Goal: Navigation & Orientation: Find specific page/section

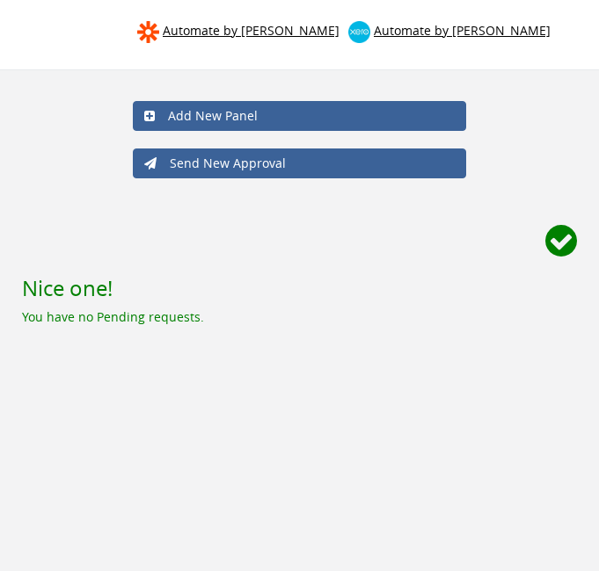
scroll to position [71, 0]
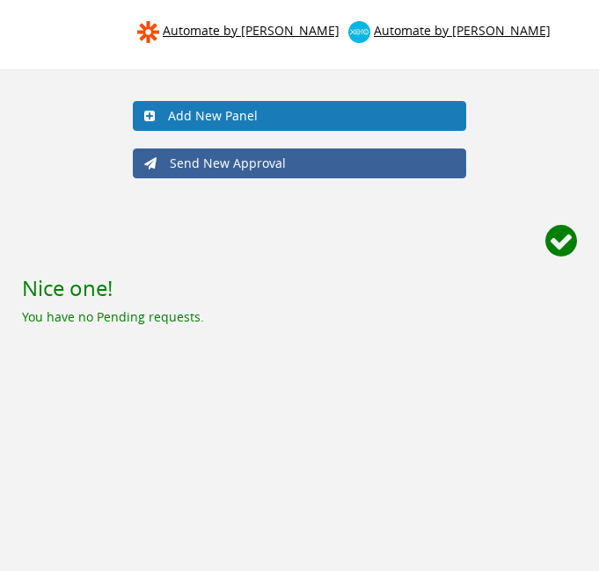
click at [364, 101] on link "Add New Panel" at bounding box center [299, 116] width 333 height 30
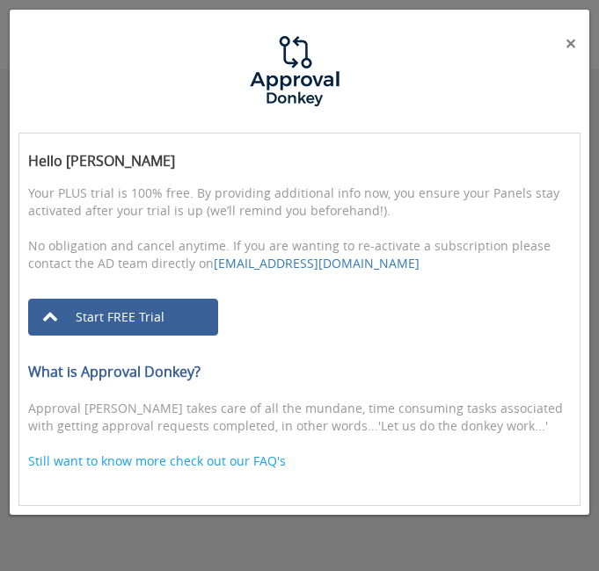
click at [570, 52] on span "×" at bounding box center [570, 43] width 11 height 25
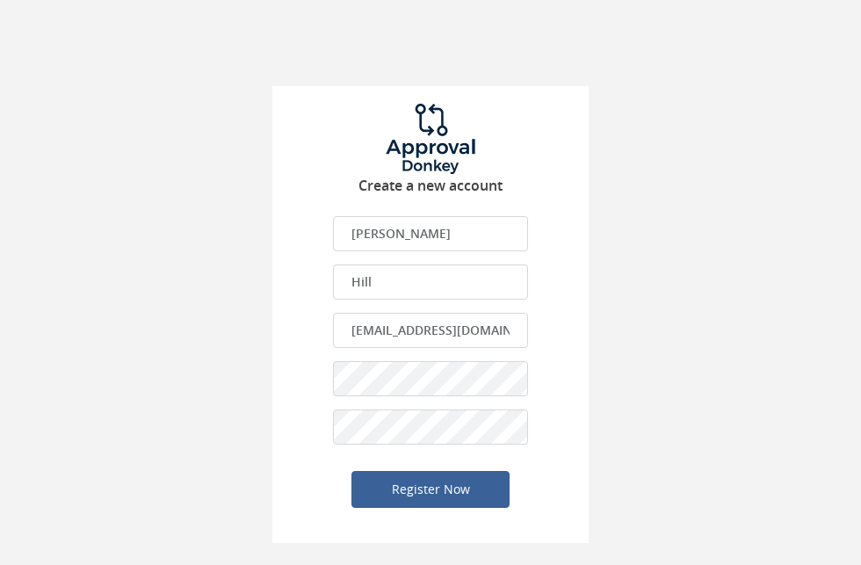
click at [397, 251] on input "Rhys" at bounding box center [430, 233] width 195 height 35
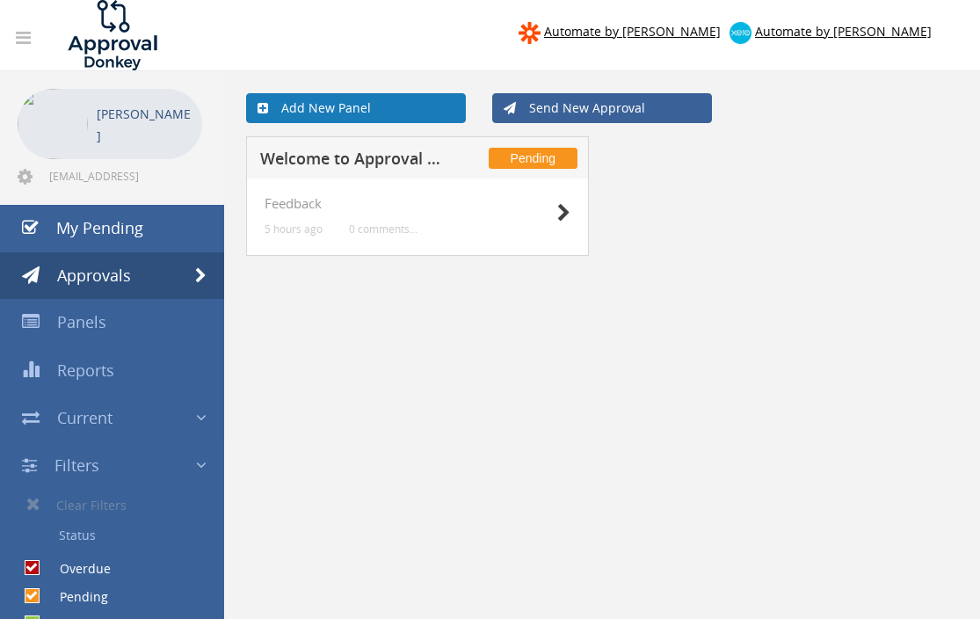
click at [370, 109] on link "Add New Panel" at bounding box center [356, 108] width 220 height 30
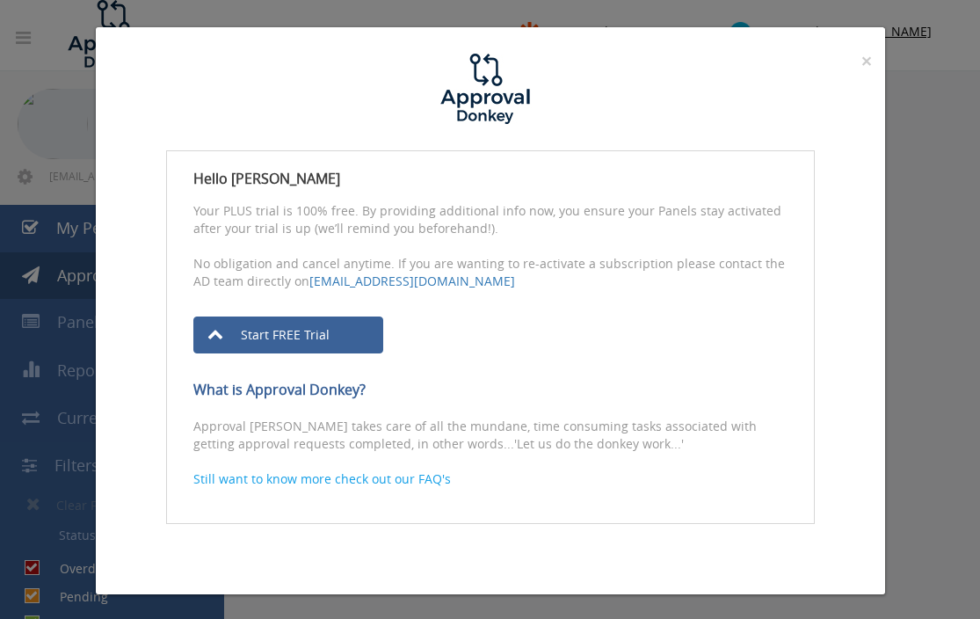
click at [860, 54] on h4 at bounding box center [490, 89] width 763 height 70
click at [866, 65] on span "×" at bounding box center [866, 60] width 11 height 25
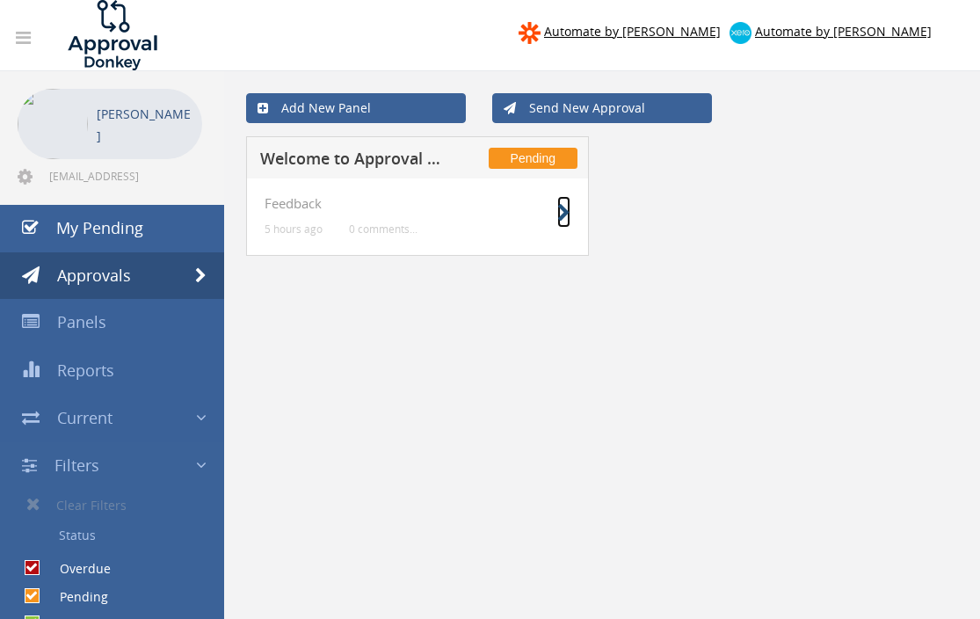
click at [562, 213] on icon at bounding box center [563, 213] width 13 height 18
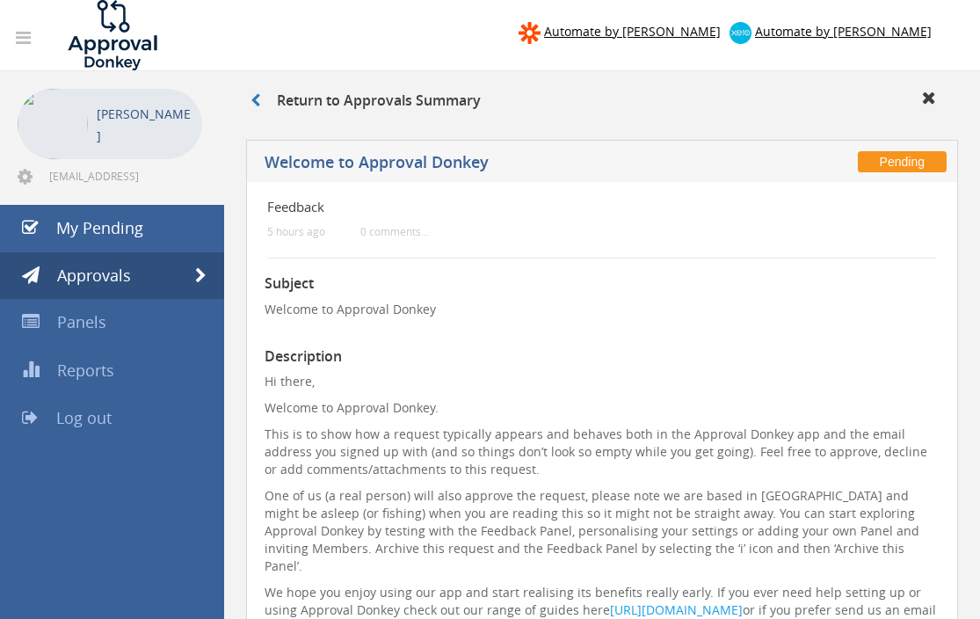
click at [370, 376] on p "Hi there," at bounding box center [602, 382] width 675 height 18
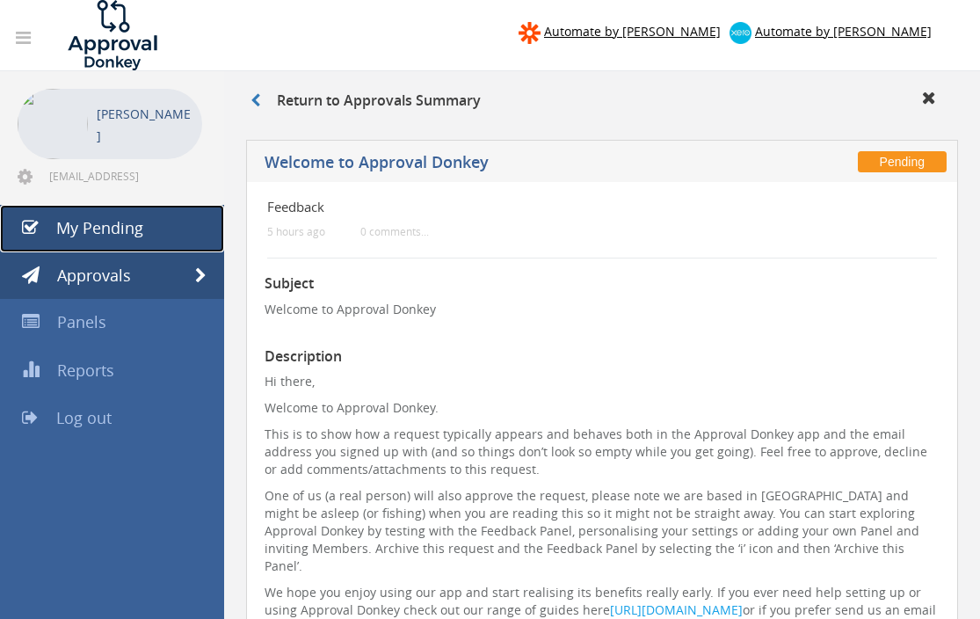
click at [147, 205] on link "My Pending" at bounding box center [112, 228] width 224 height 47
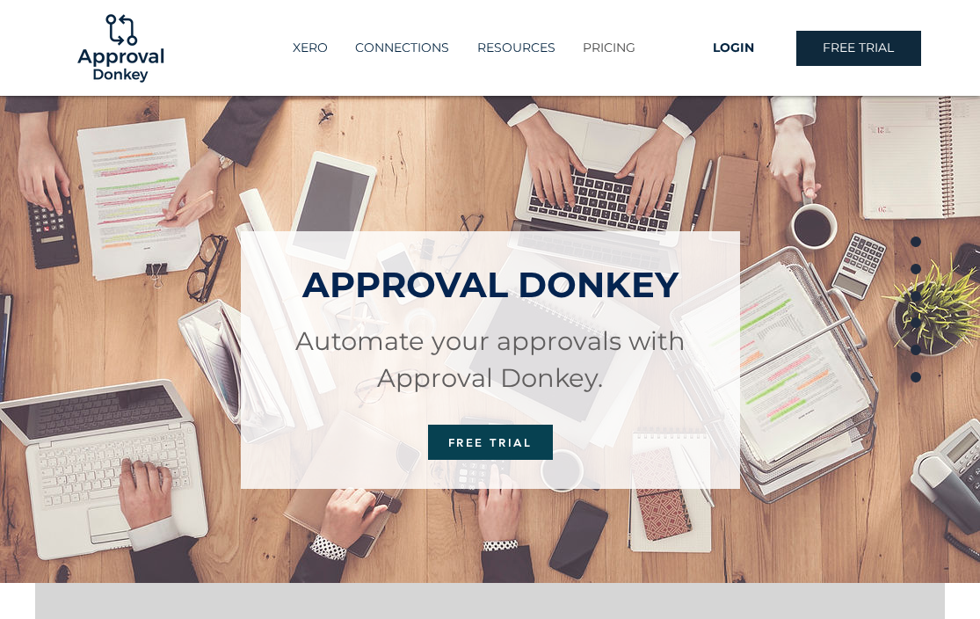
click at [621, 48] on p "PRICING" at bounding box center [609, 47] width 70 height 29
